Goal: Entertainment & Leisure: Consume media (video, audio)

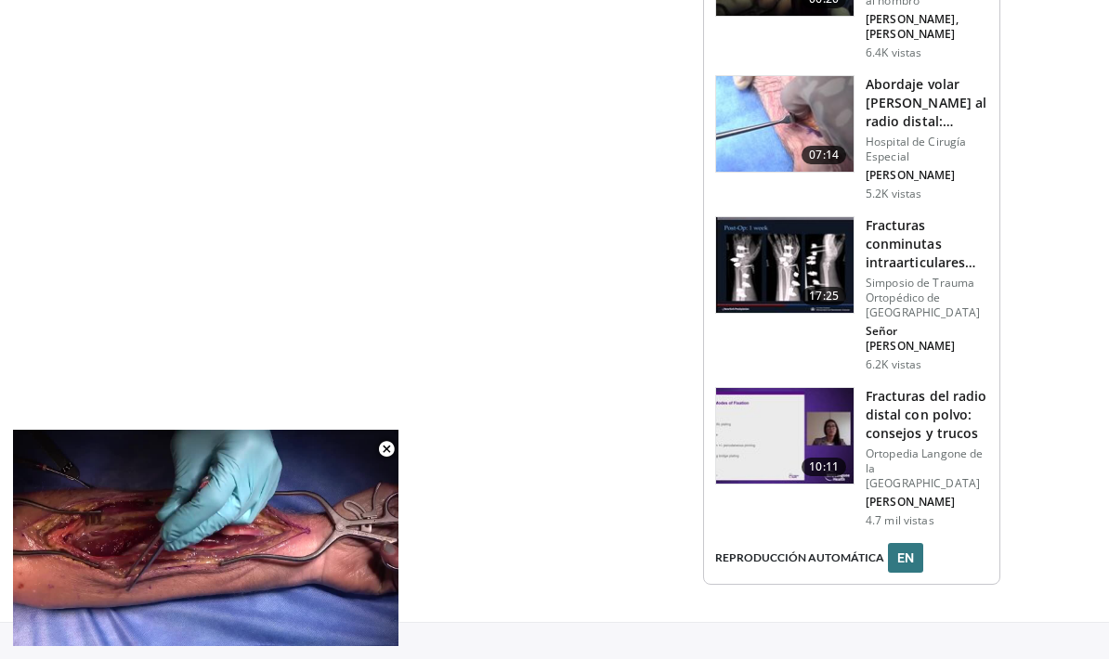
scroll to position [2494, 0]
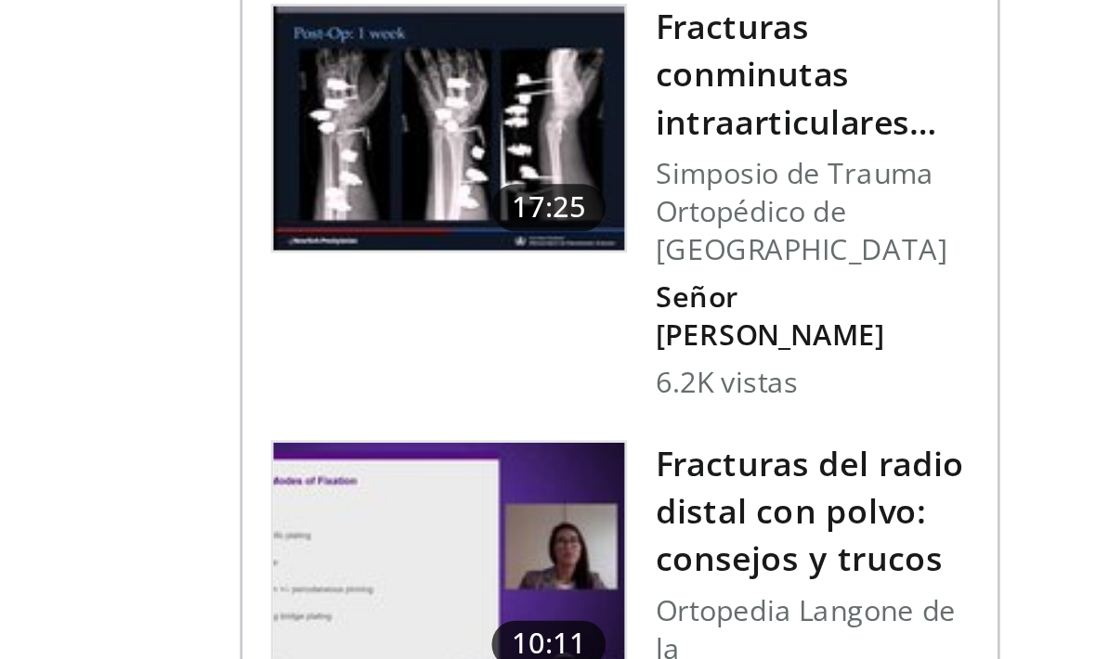
click at [866, 359] on font "Fracturas del radio distal con polvo: consejos y trucos" at bounding box center [926, 386] width 121 height 55
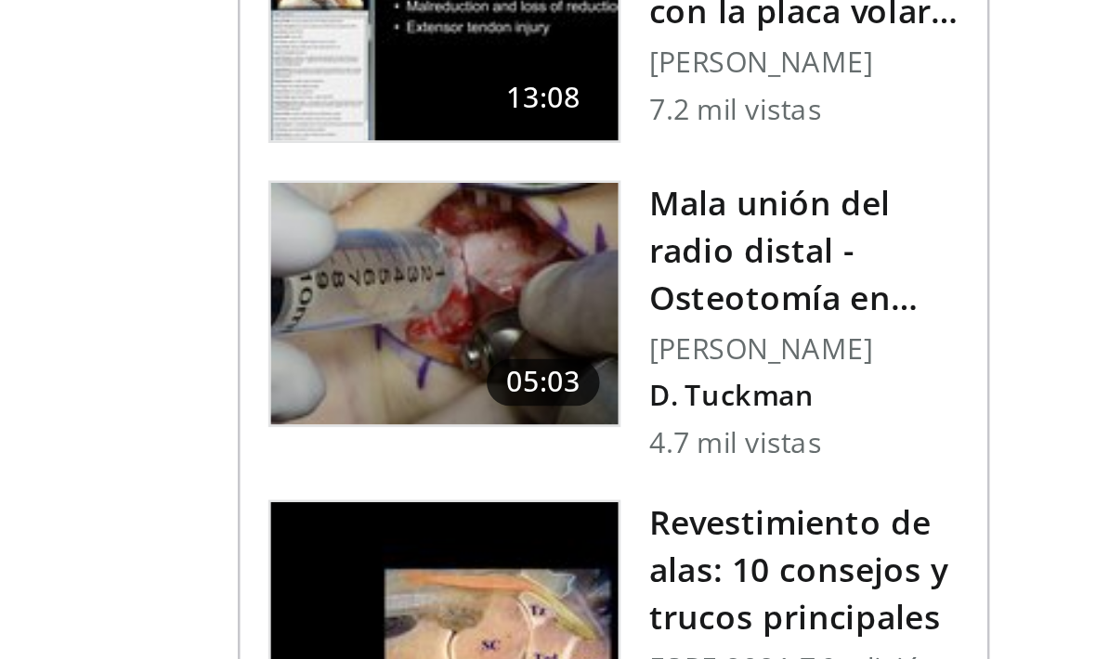
scroll to position [1947, 0]
